Goal: Task Accomplishment & Management: Use online tool/utility

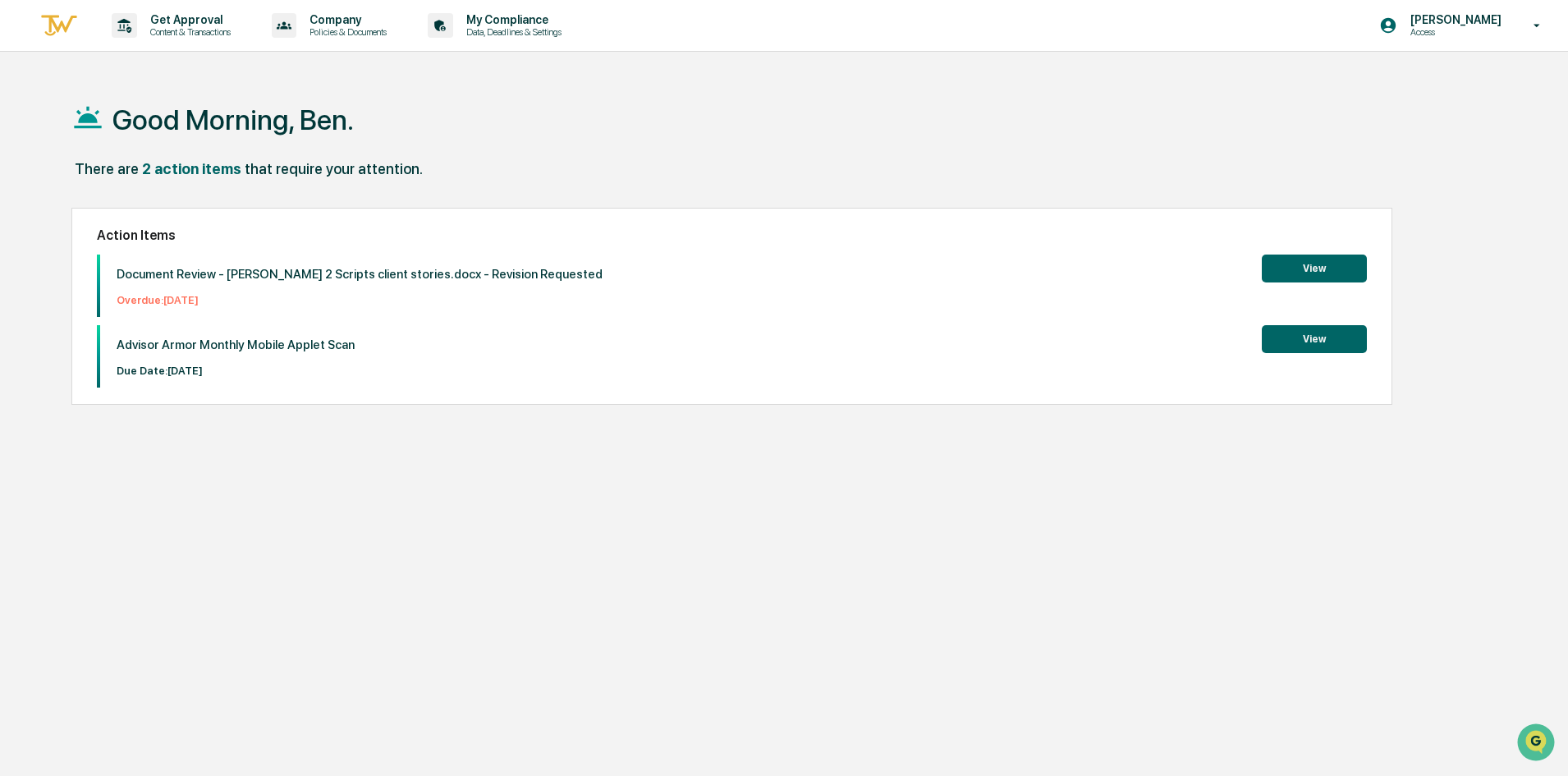
click at [1300, 267] on button "View" at bounding box center [1314, 268] width 105 height 28
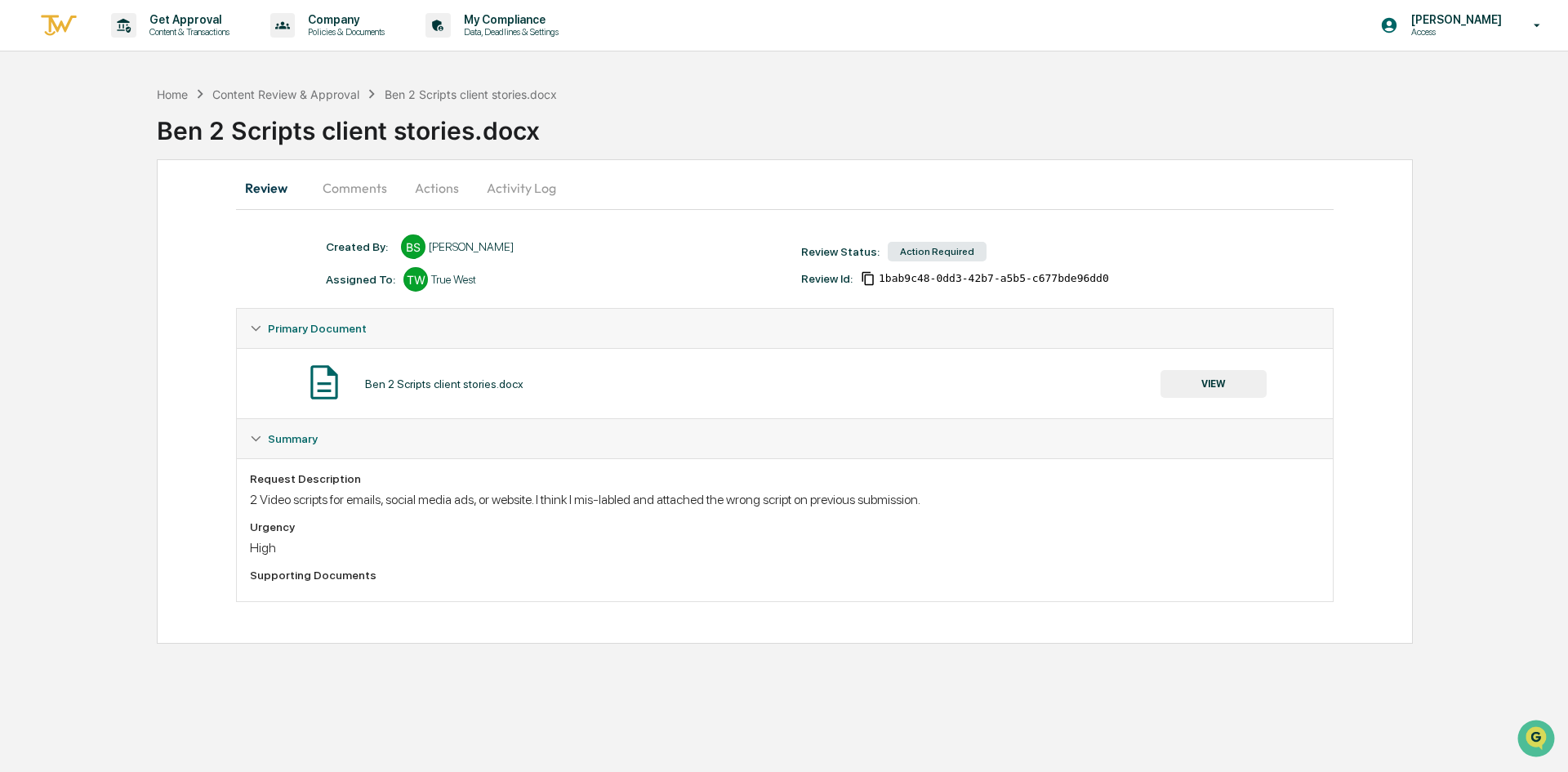
click at [1193, 384] on button "VIEW" at bounding box center [1214, 384] width 106 height 28
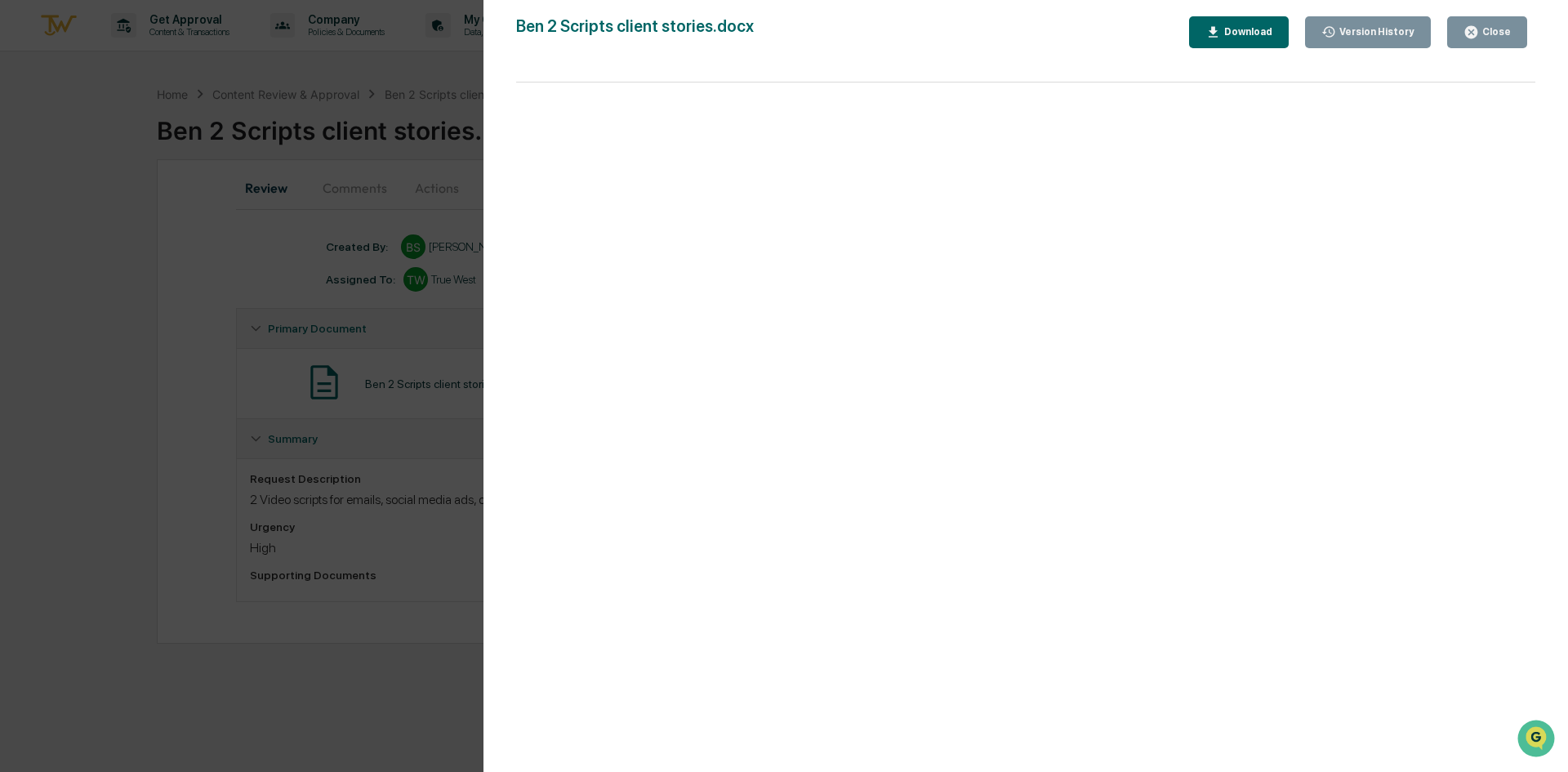
click at [1499, 26] on div "Close" at bounding box center [1495, 32] width 32 height 11
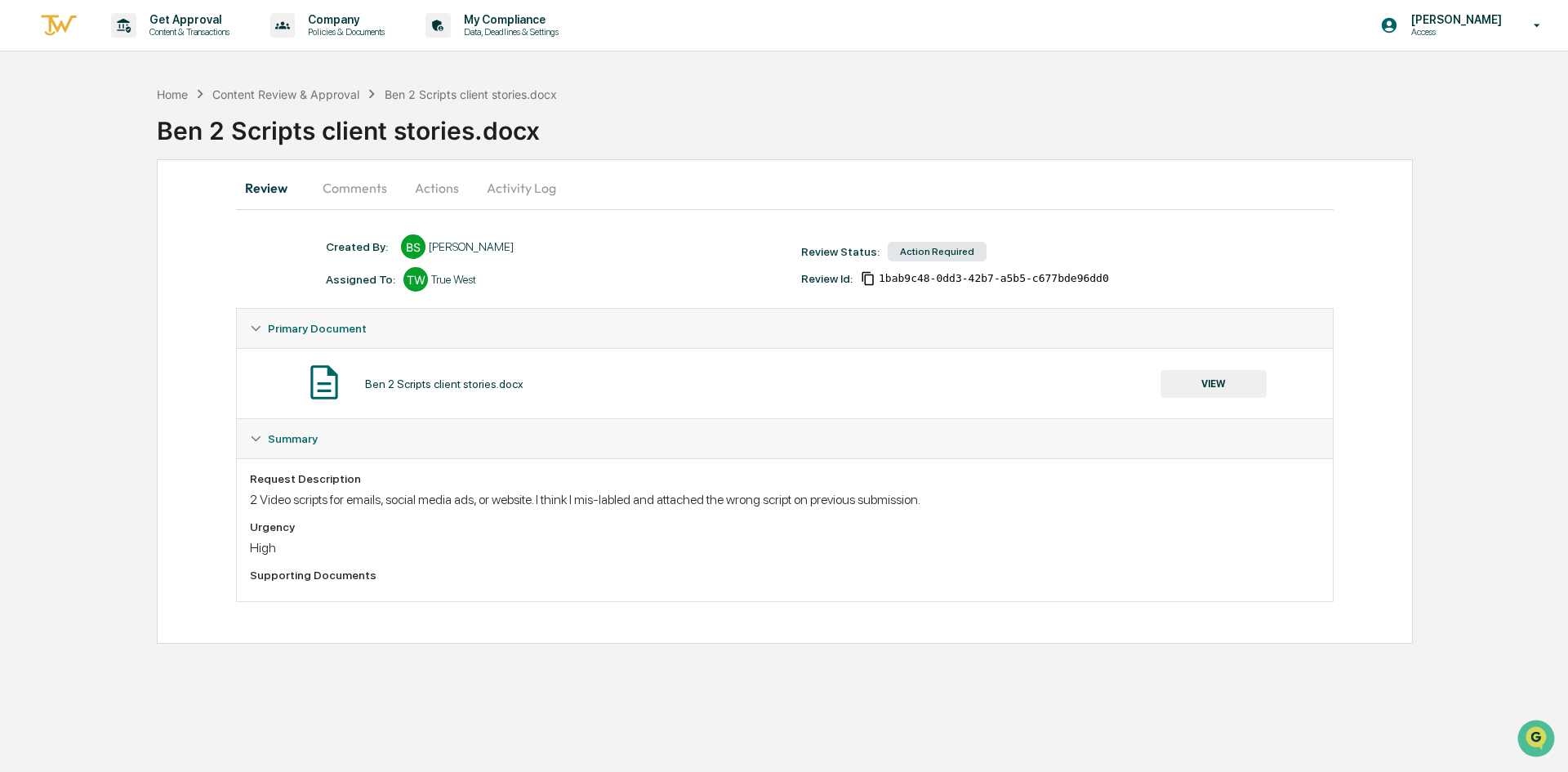
click at [348, 544] on div "High" at bounding box center [785, 548] width 1070 height 16
click at [784, 397] on div "Ben 2 Scripts client stories.docx VIEW" at bounding box center [785, 383] width 1070 height 43
click at [442, 182] on button "Actions" at bounding box center [436, 188] width 73 height 39
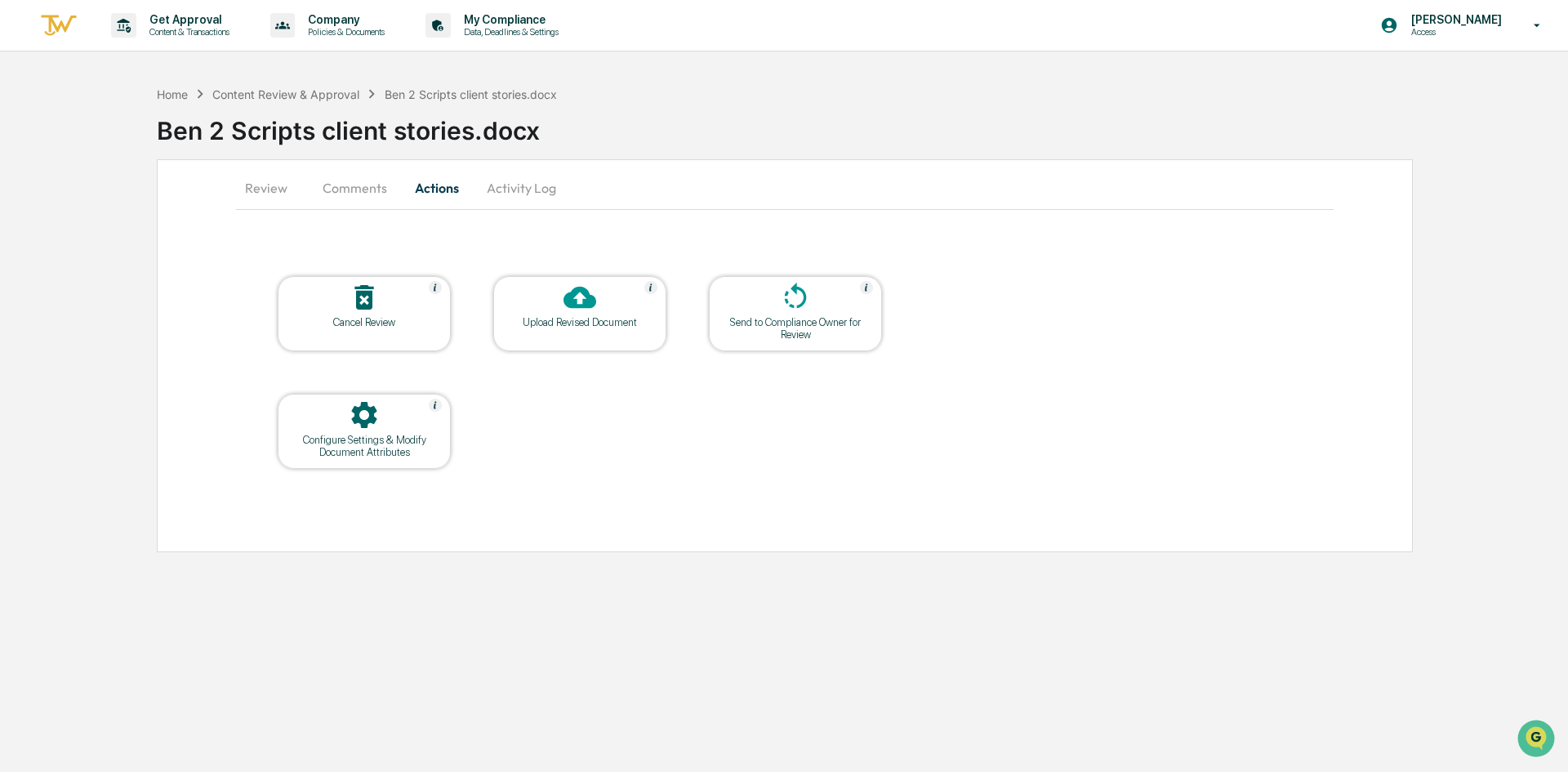
click at [275, 193] on button "Review" at bounding box center [272, 188] width 73 height 39
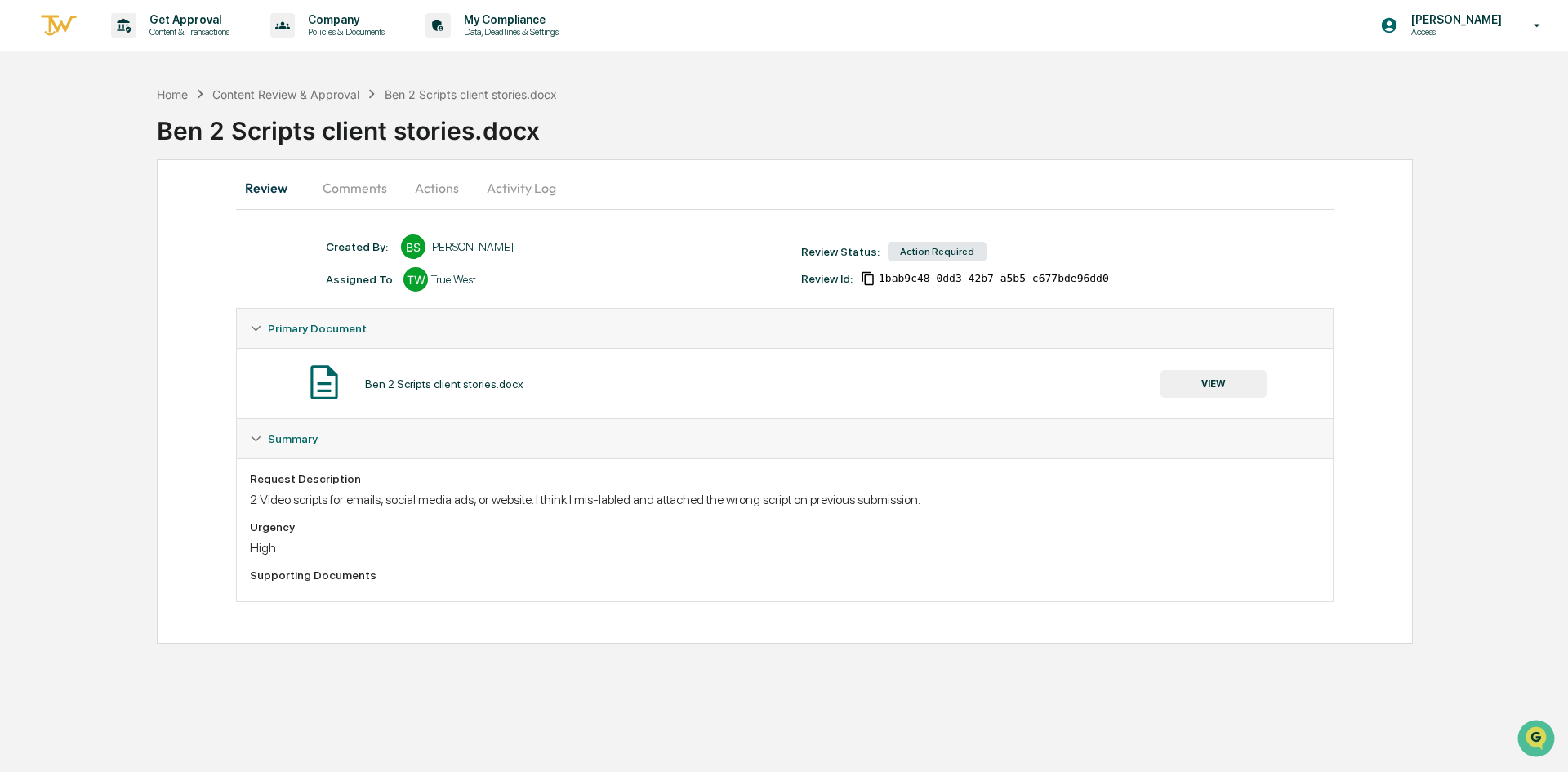
click at [341, 193] on button "Comments" at bounding box center [354, 188] width 91 height 39
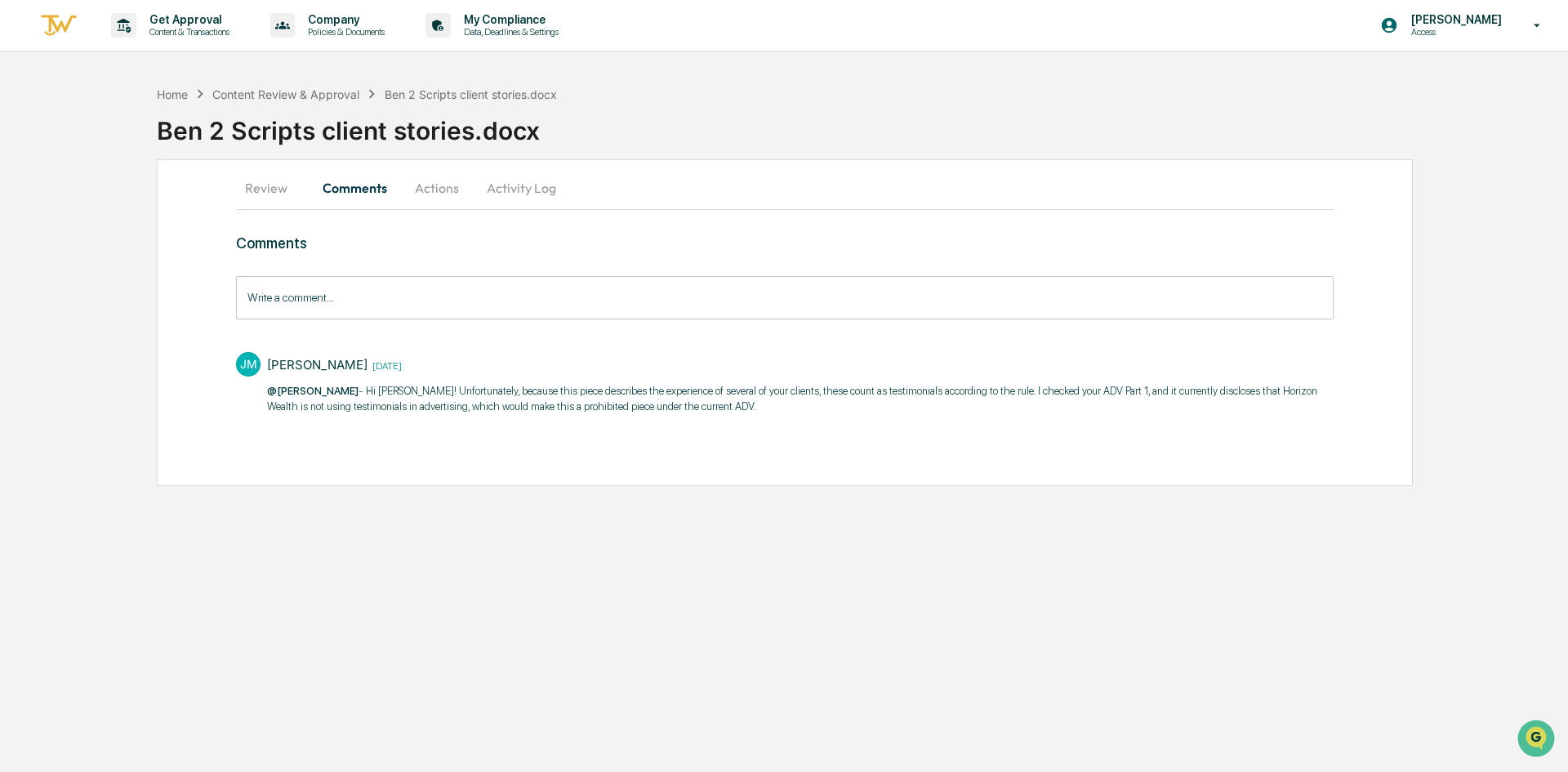
click at [189, 93] on div "Home Content Review & Approval Ben 2 Scripts client stories.docx" at bounding box center [357, 93] width 400 height 18
click at [432, 195] on button "Actions" at bounding box center [436, 188] width 73 height 39
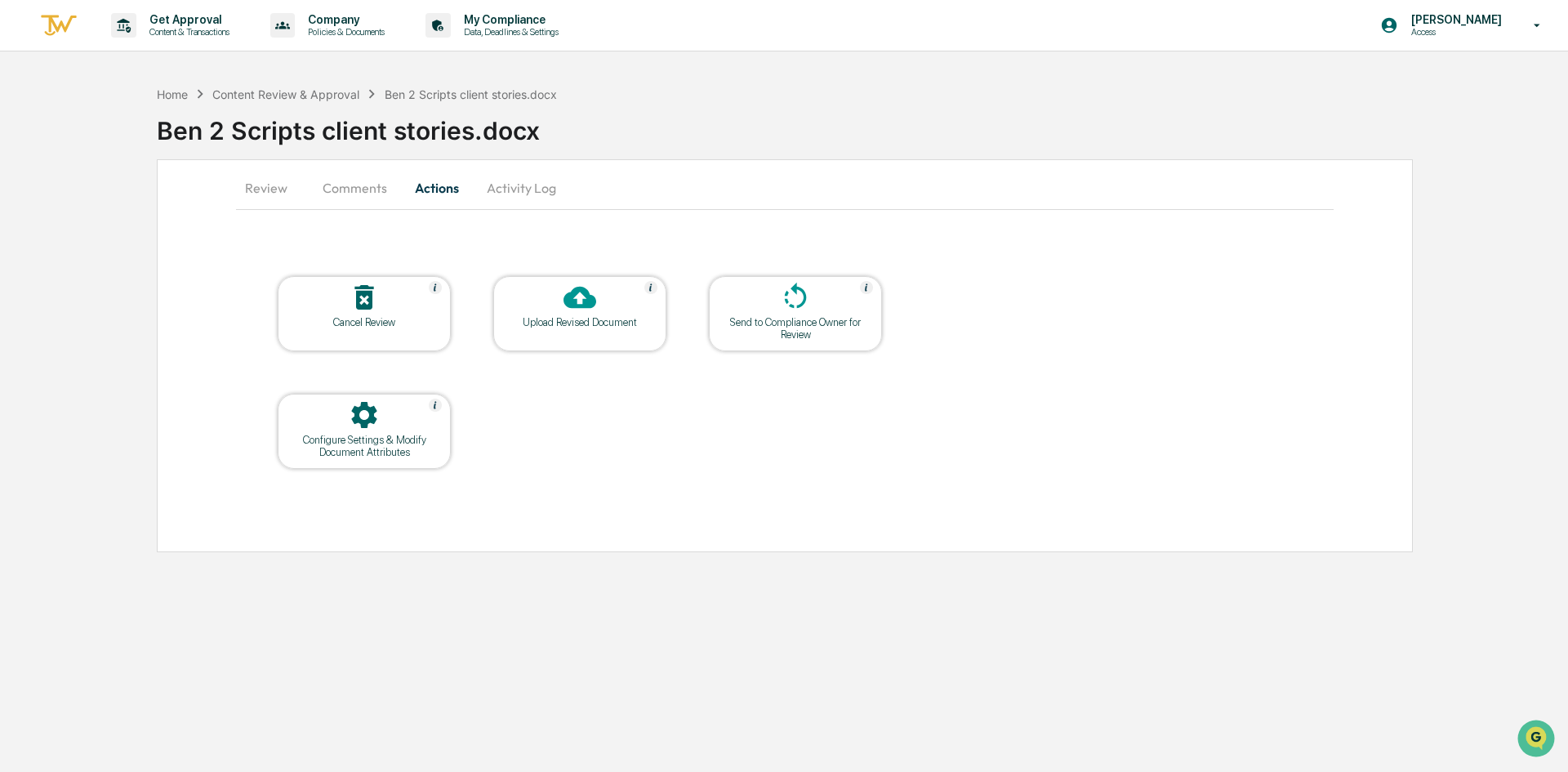
click at [402, 319] on div "Cancel Review" at bounding box center [364, 323] width 147 height 12
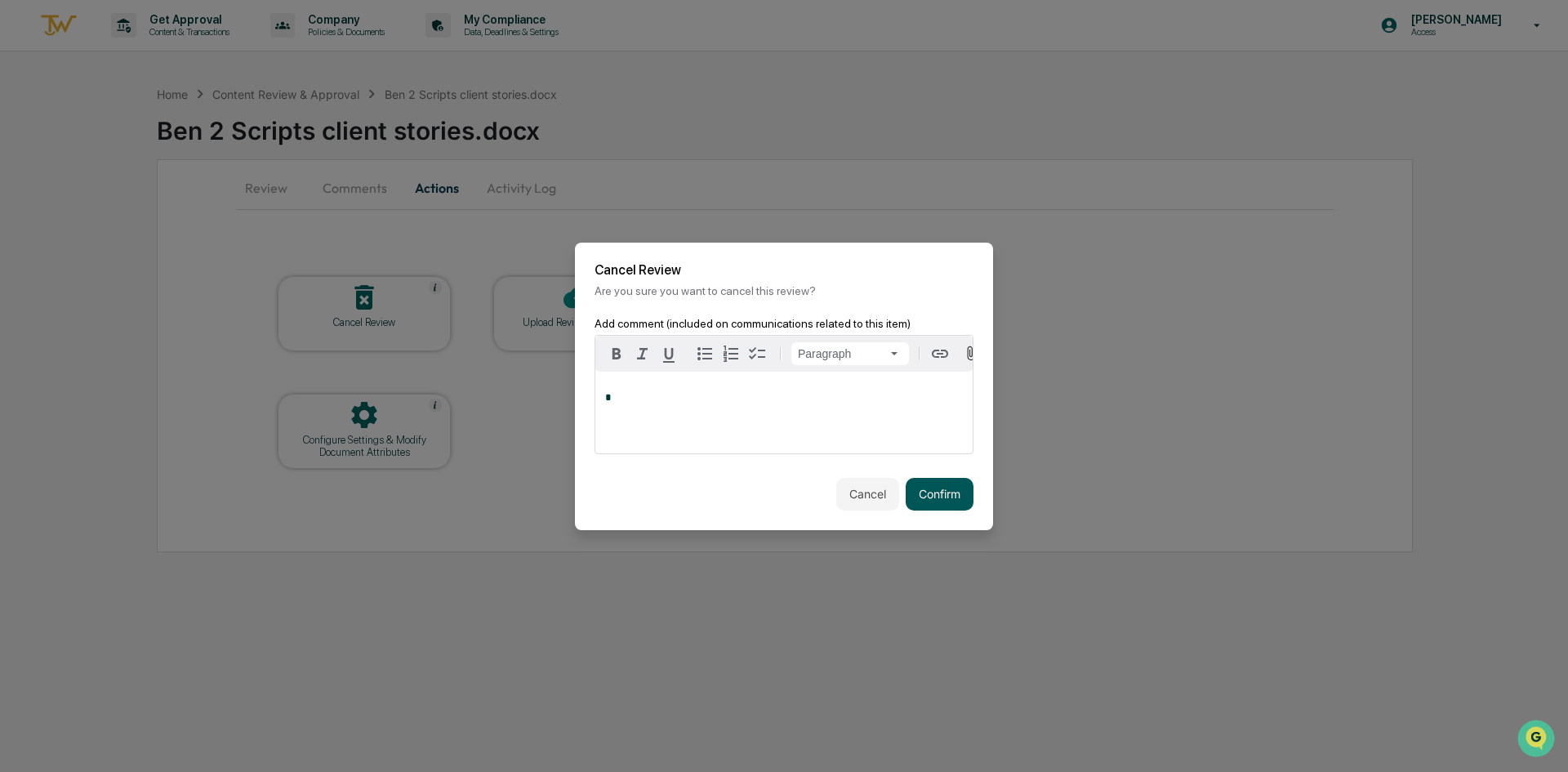
click at [932, 501] on button "Confirm" at bounding box center [940, 494] width 68 height 33
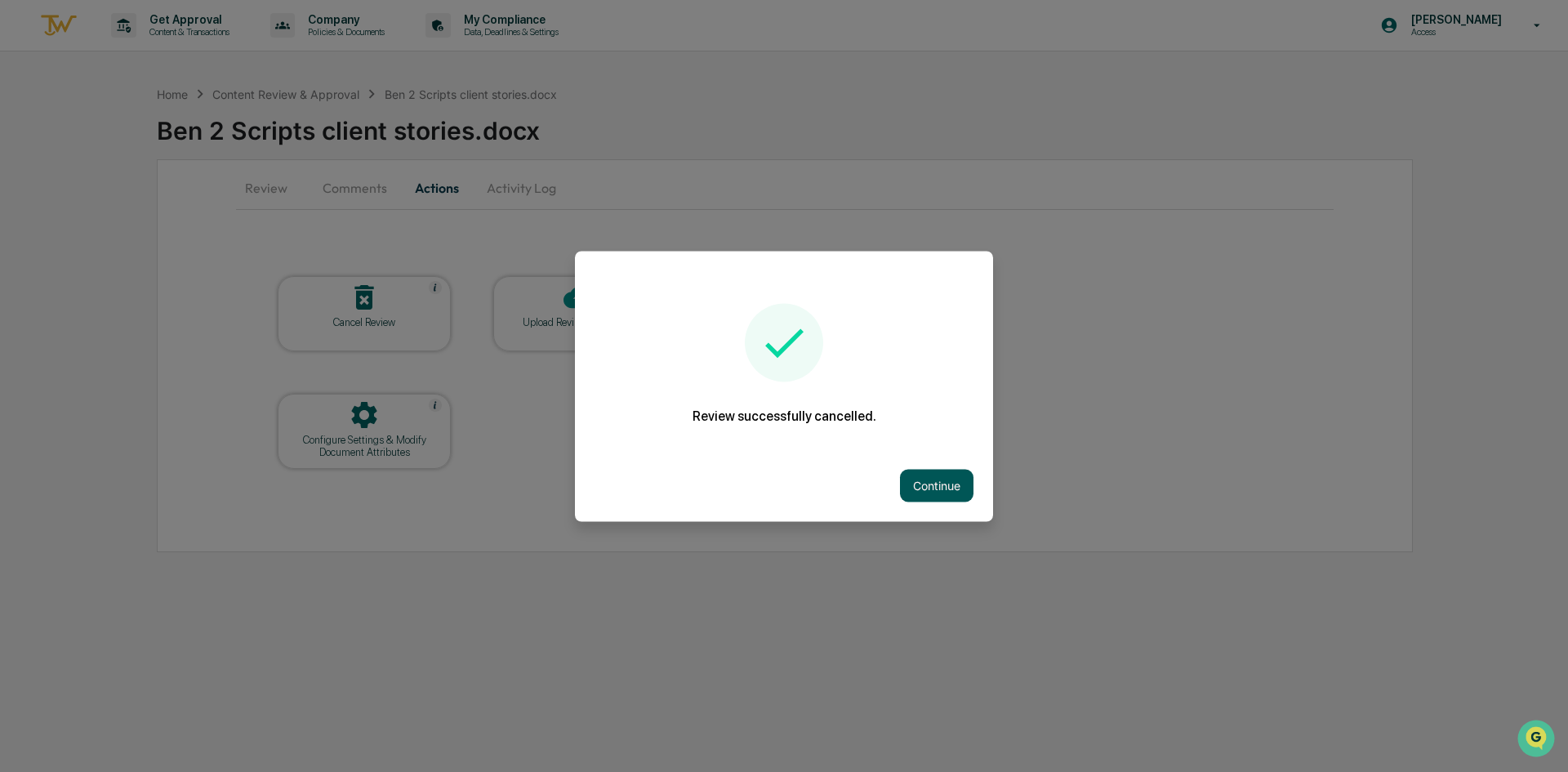
click at [925, 479] on button "Continue" at bounding box center [936, 485] width 73 height 33
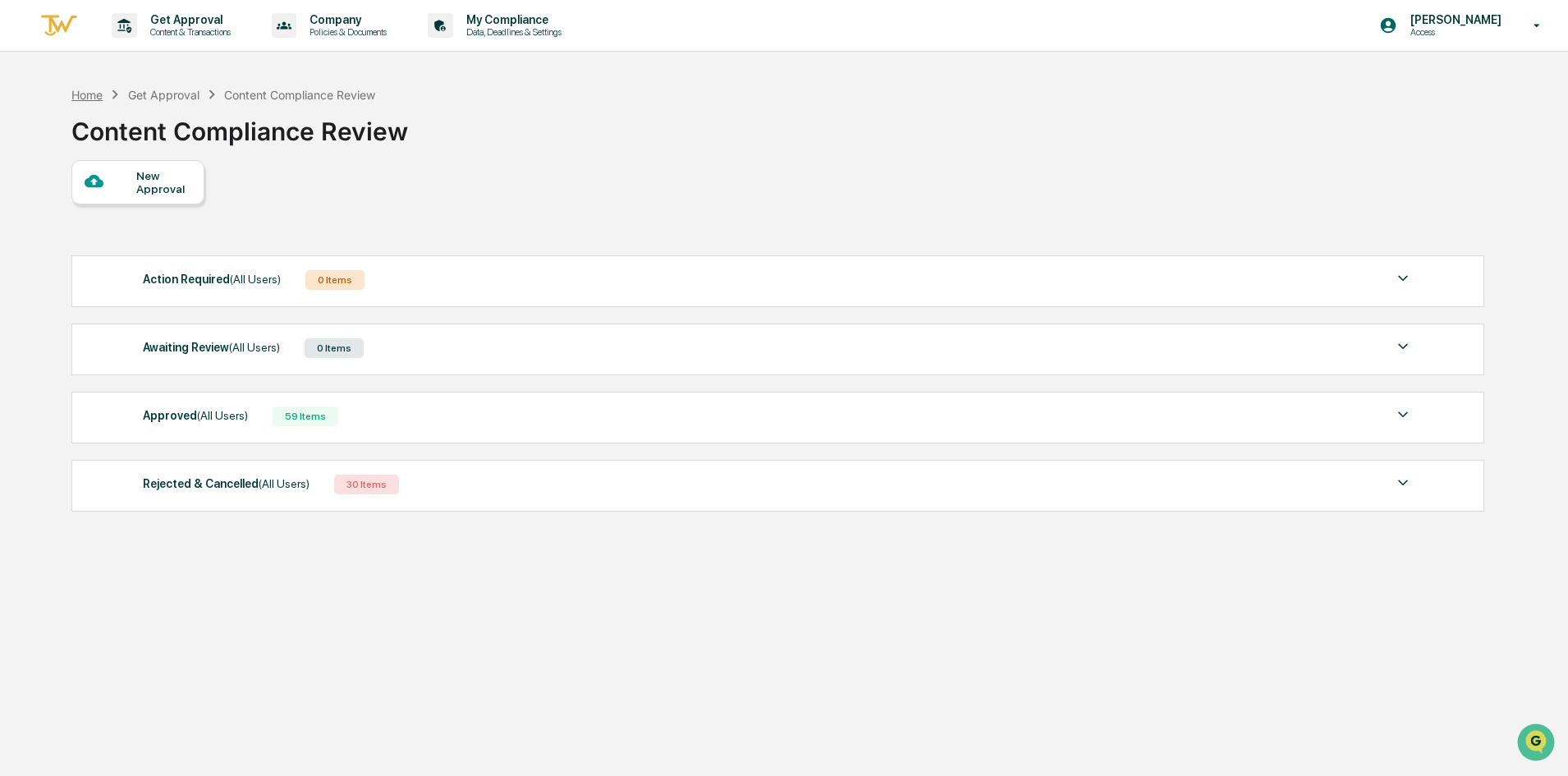
click at [100, 94] on div "Home" at bounding box center [87, 95] width 31 height 14
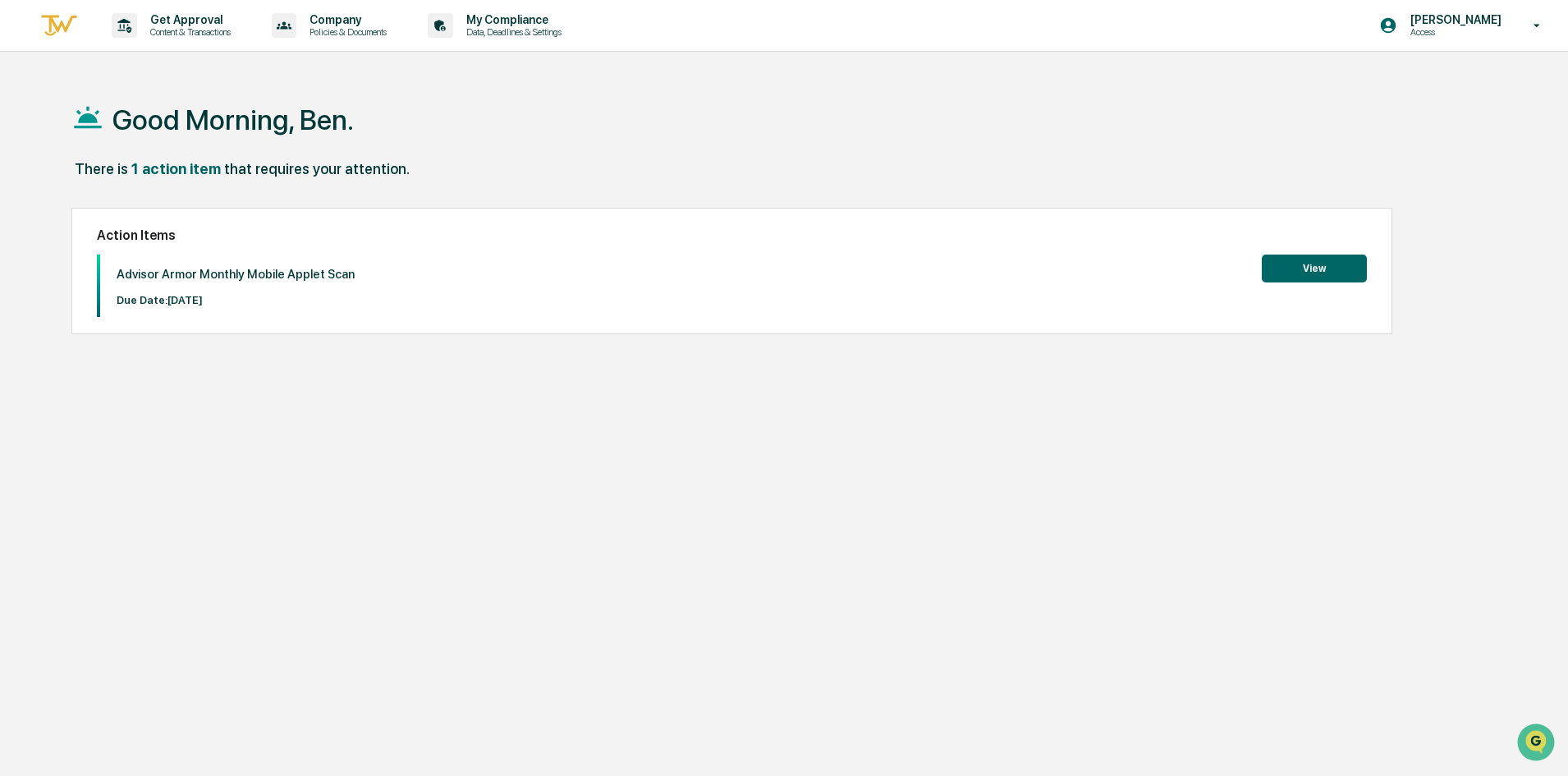
click at [1335, 272] on button "View" at bounding box center [1314, 268] width 105 height 28
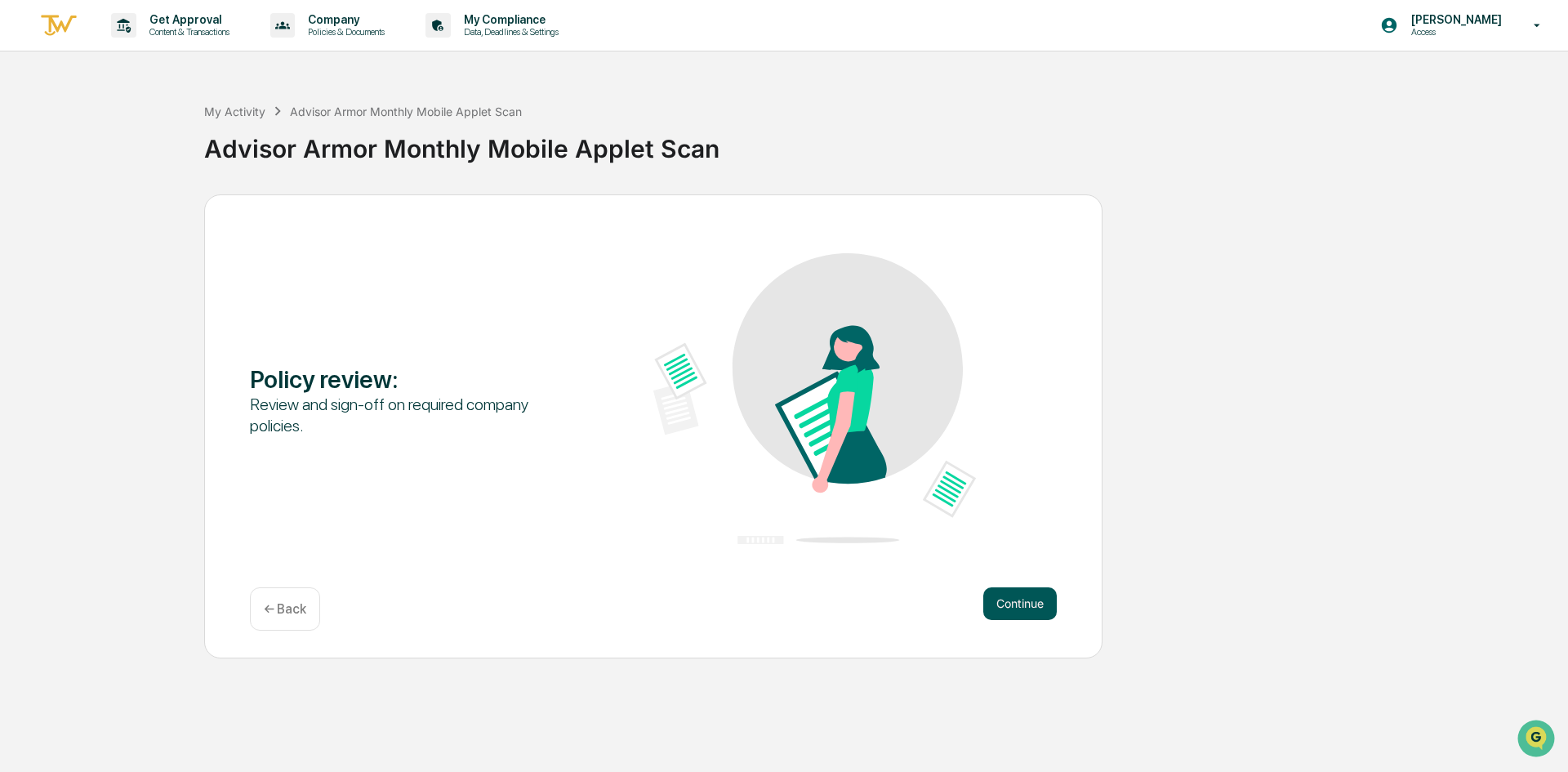
click at [1037, 619] on button "Continue" at bounding box center [1020, 603] width 73 height 33
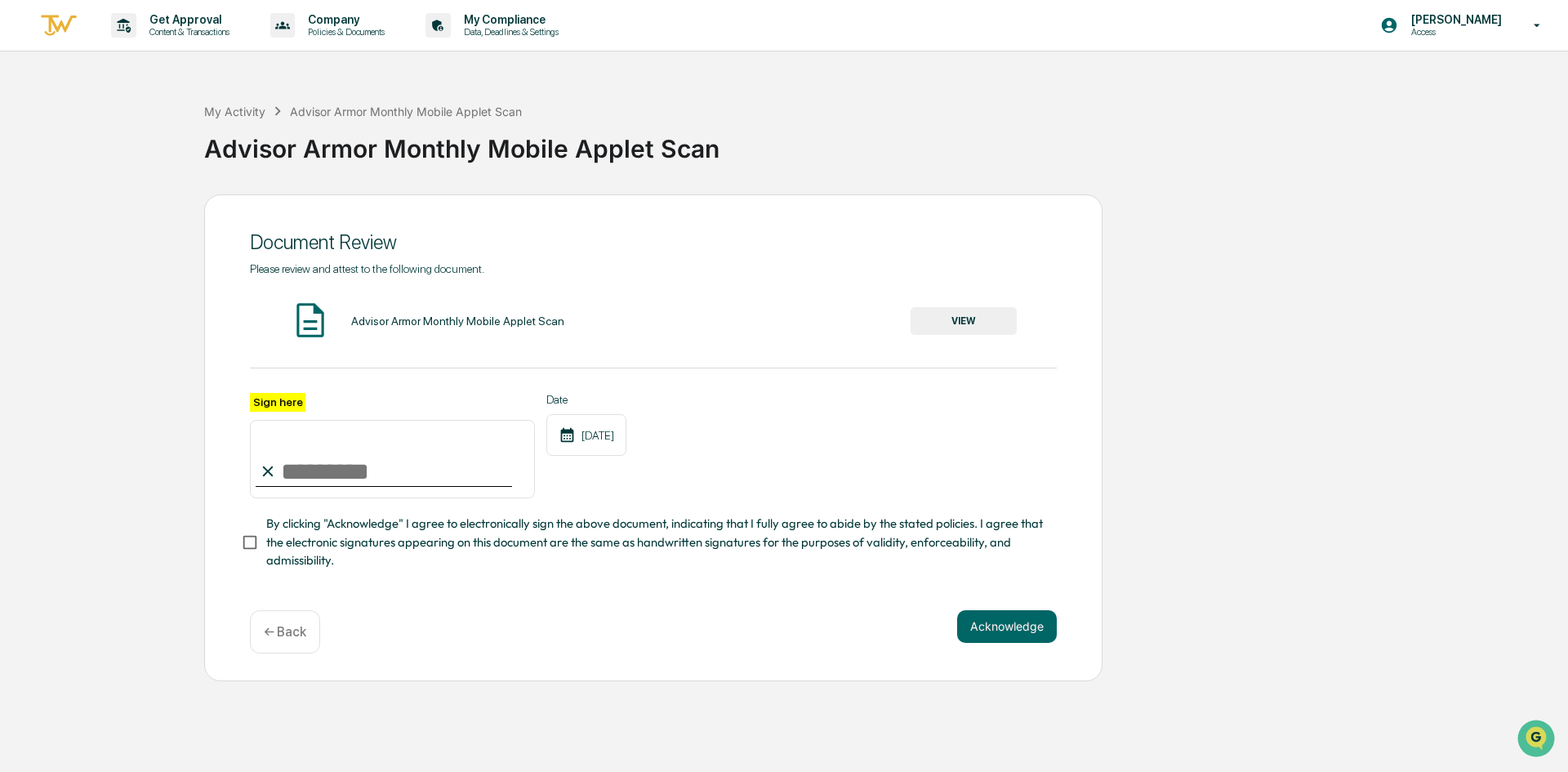
click at [961, 331] on button "VIEW" at bounding box center [963, 321] width 106 height 28
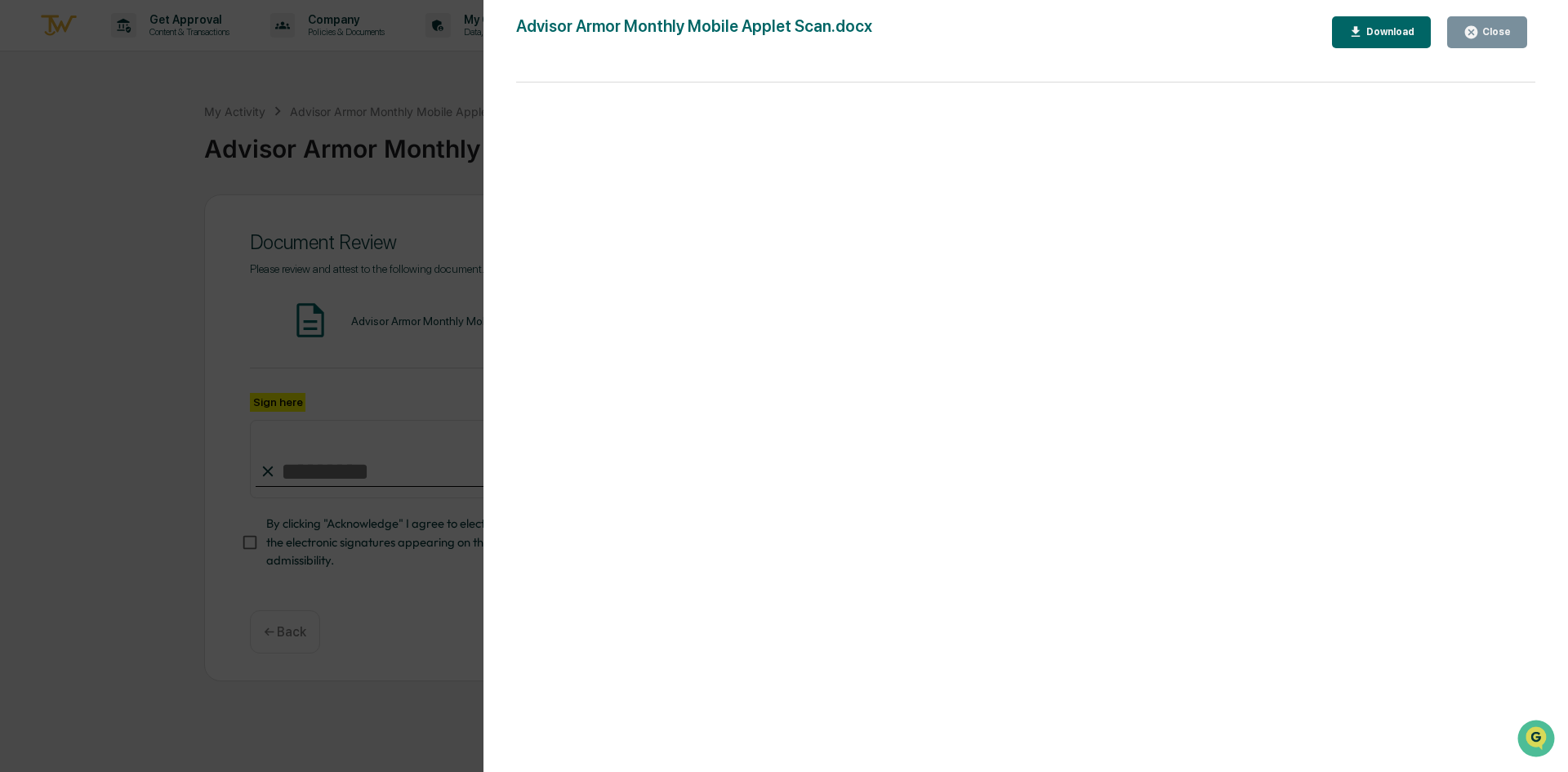
click at [1495, 45] on button "Close" at bounding box center [1487, 33] width 80 height 32
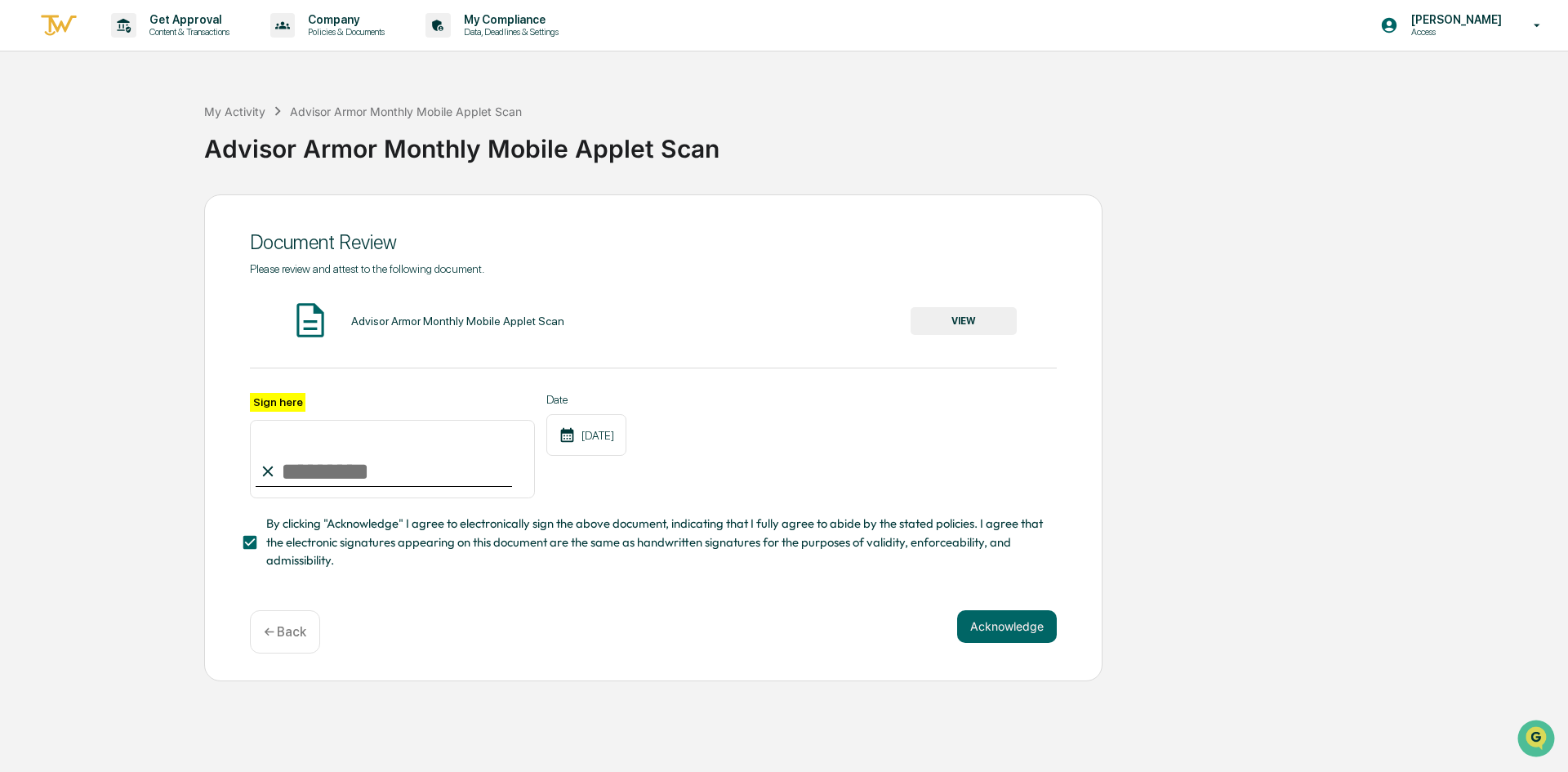
click at [322, 463] on input "Sign here" at bounding box center [392, 458] width 285 height 78
type input "*********"
click at [985, 624] on button "Acknowledge" at bounding box center [1007, 626] width 100 height 33
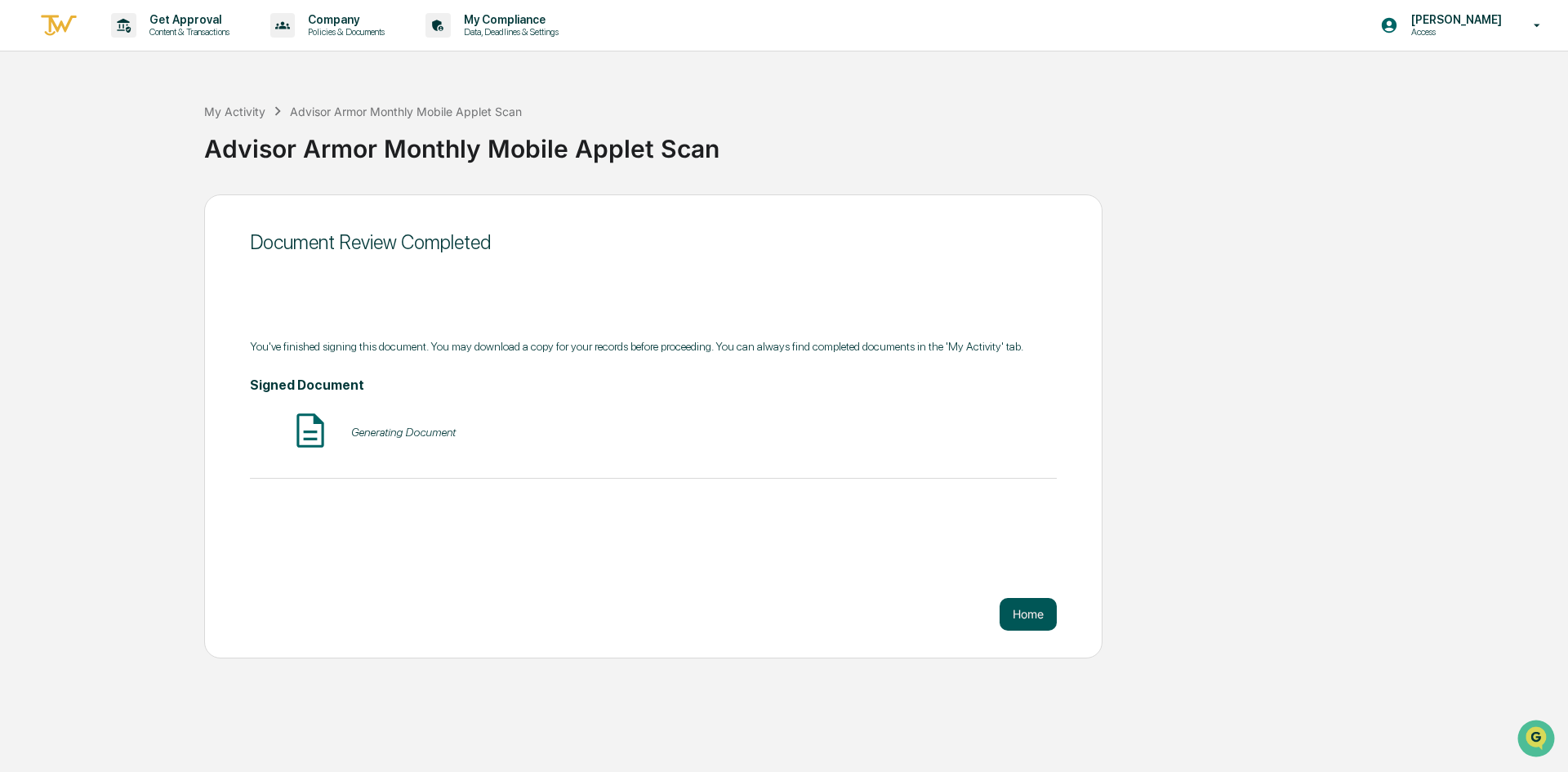
click at [1021, 608] on button "Home" at bounding box center [1028, 613] width 57 height 33
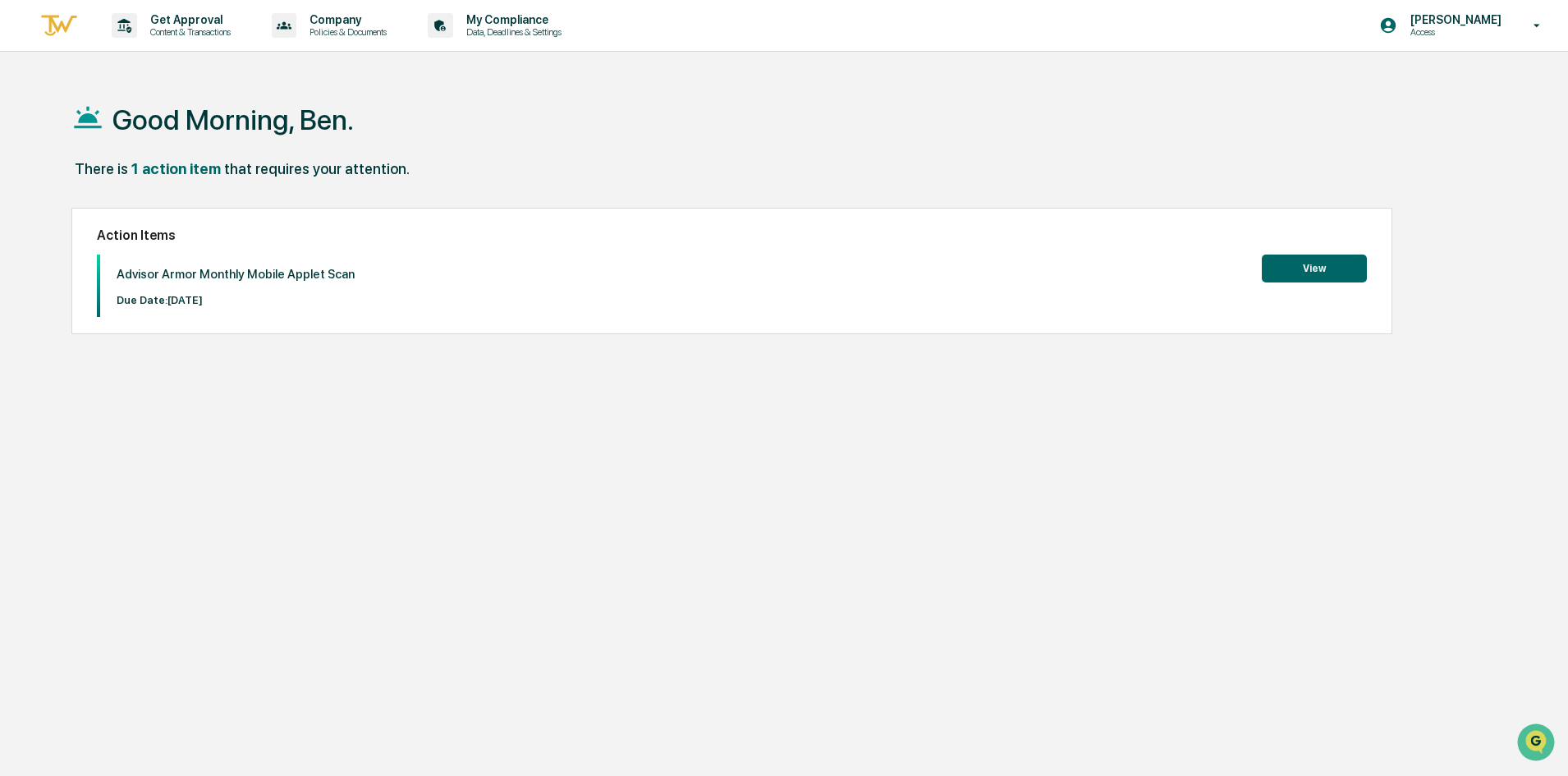
click at [1294, 263] on button "View" at bounding box center [1314, 268] width 105 height 28
